Goal: Task Accomplishment & Management: Use online tool/utility

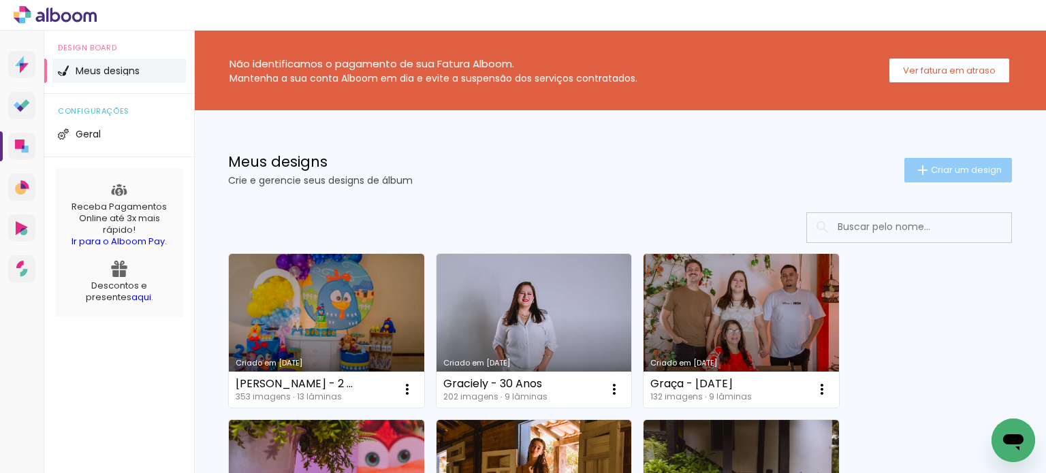
click at [951, 169] on span "Criar um design" at bounding box center [966, 169] width 71 height 9
